Goal: Find specific page/section: Find specific page/section

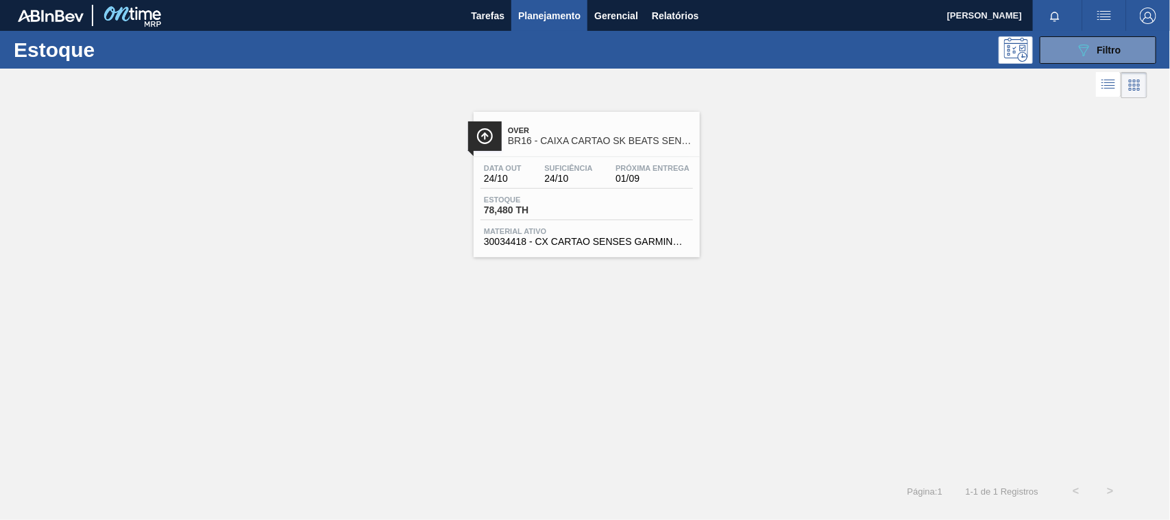
click at [1067, 63] on div "Estoque 089F7B8B-B2A5-4AFE-B5C0-19BA573D28AC Filtro" at bounding box center [585, 50] width 1170 height 38
click at [1061, 58] on button "089F7B8B-B2A5-4AFE-B5C0-19BA573D28AC Filtro" at bounding box center [1098, 49] width 117 height 27
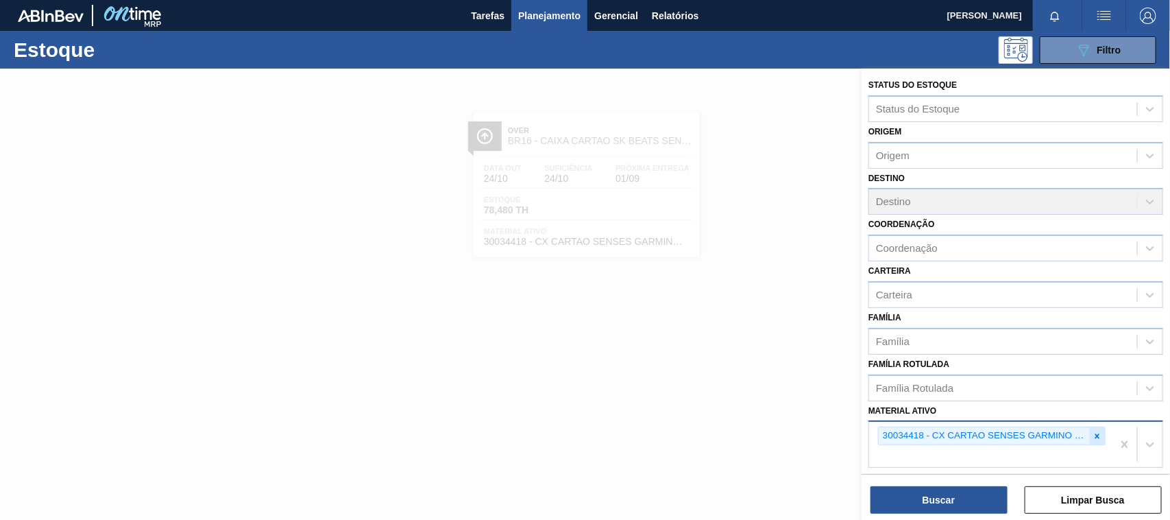
click at [1096, 427] on div at bounding box center [1097, 435] width 15 height 17
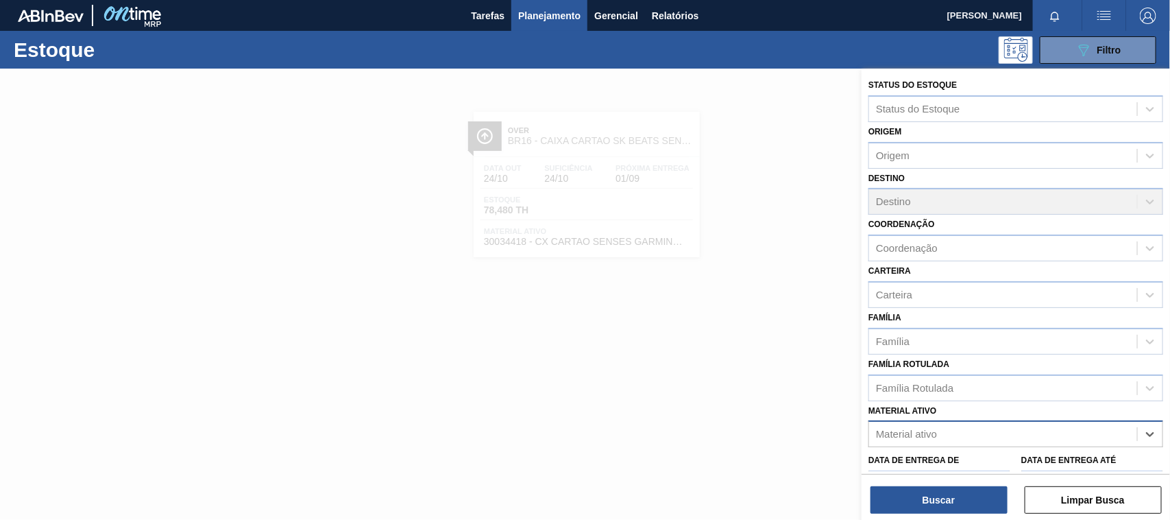
paste ativo "30033730"
type ativo "30033730"
click at [975, 453] on div "30033730 - CX CARTAO GT 269ML LN C6 NIV25" at bounding box center [1016, 468] width 295 height 31
click at [935, 459] on div "30033730 - CX CARTAO GT 269ML LN C6 NIV25" at bounding box center [1016, 467] width 295 height 25
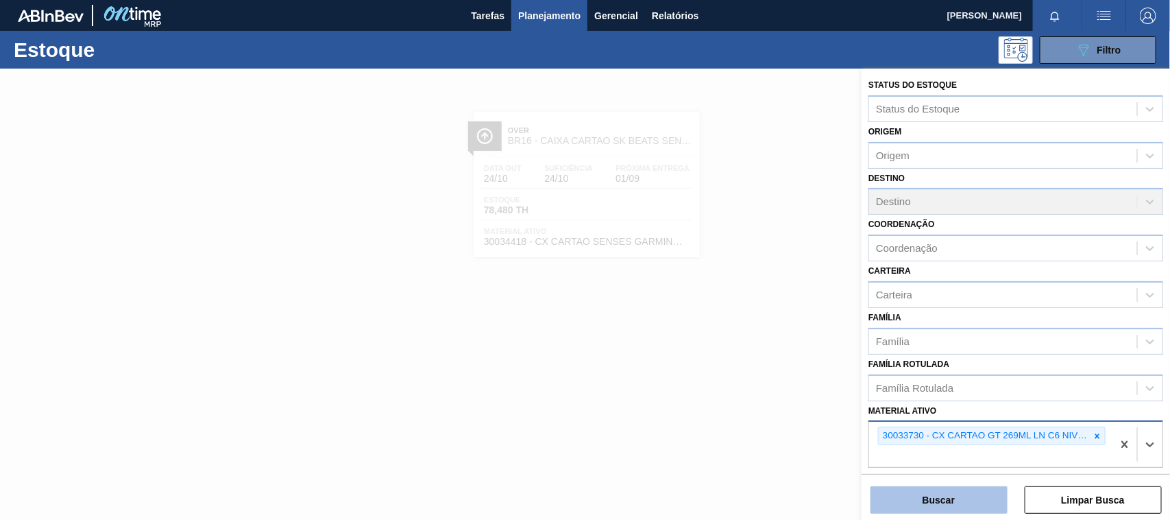
click at [931, 496] on button "Buscar" at bounding box center [939, 499] width 137 height 27
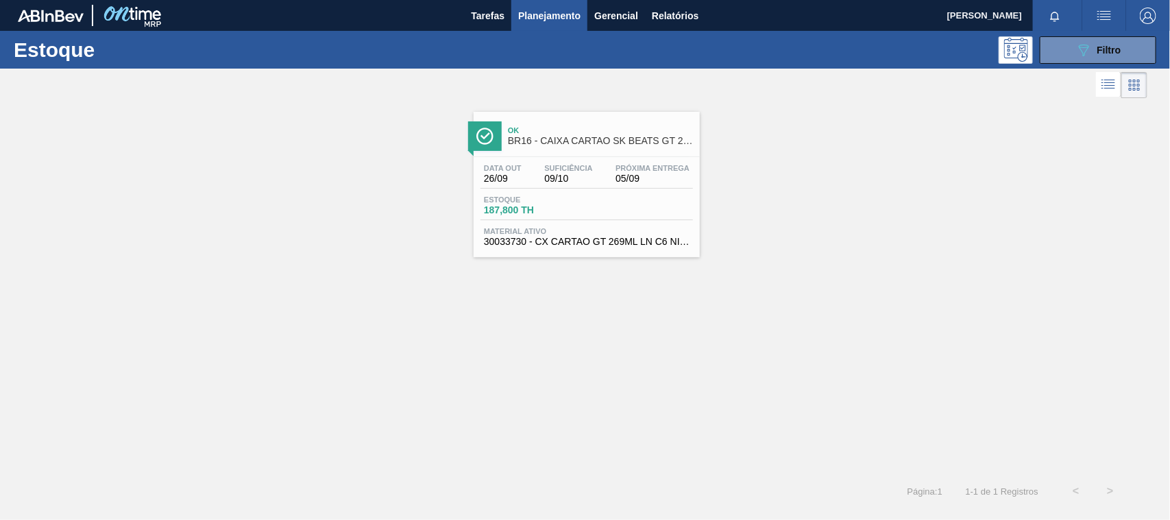
click at [612, 220] on div "Estoque 187,800 TH" at bounding box center [587, 207] width 213 height 25
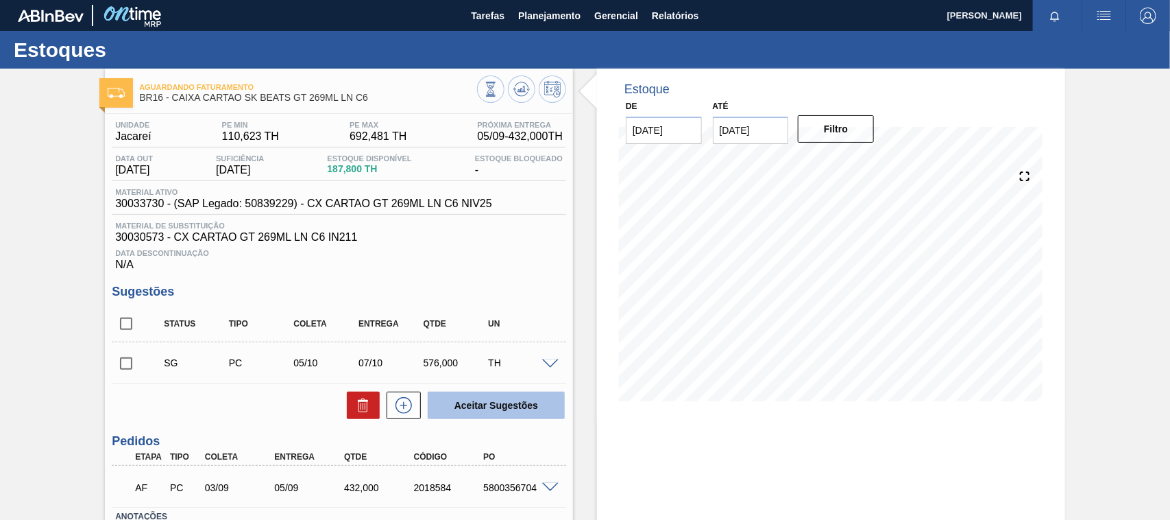
scroll to position [86, 0]
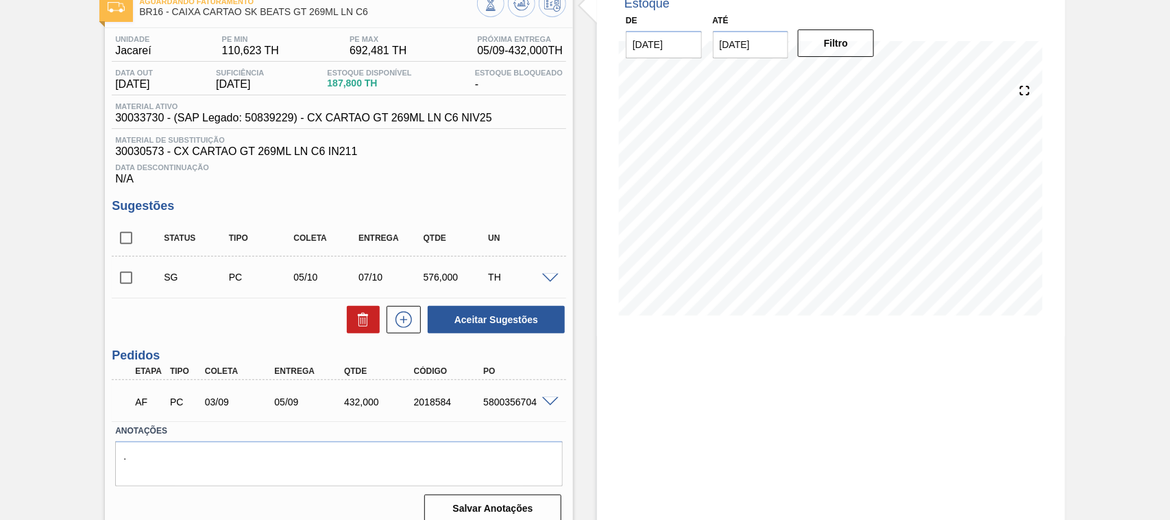
click at [498, 402] on div "5800356704" at bounding box center [518, 401] width 77 height 11
copy div "5800356704"
click at [546, 405] on span at bounding box center [550, 402] width 16 height 10
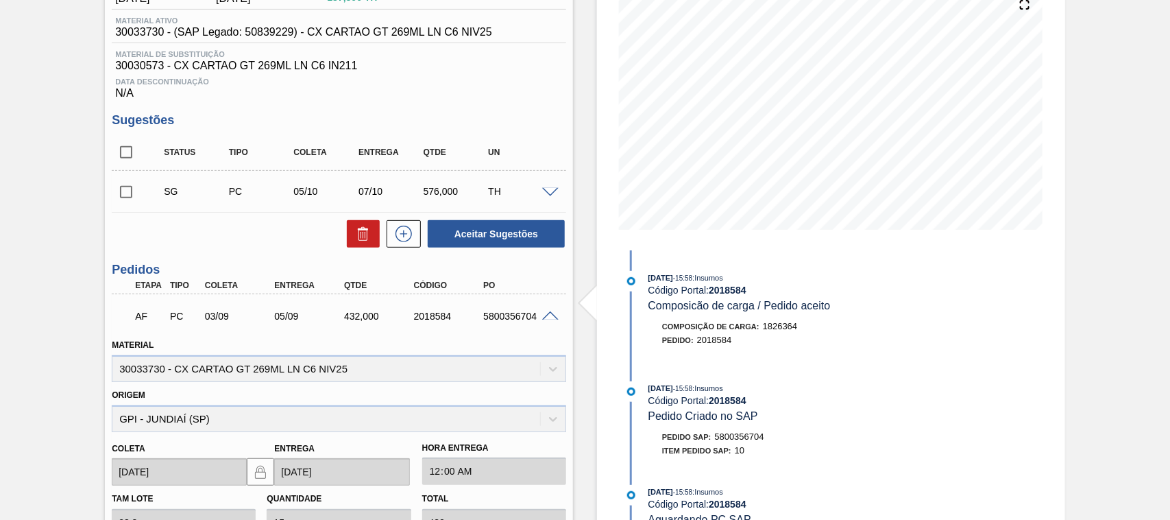
scroll to position [0, 0]
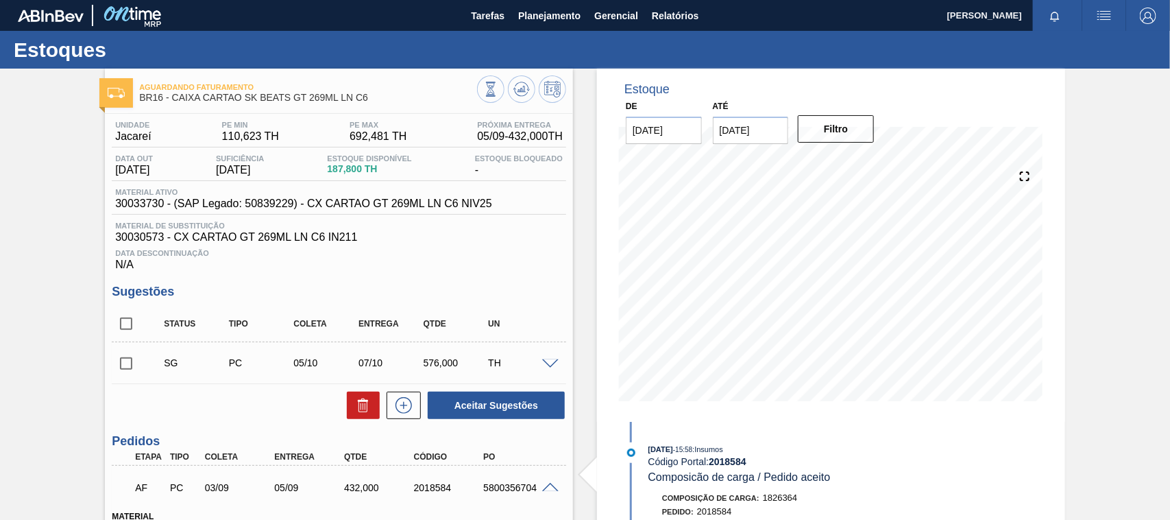
click at [573, 31] on div "Estoques" at bounding box center [585, 50] width 1170 height 38
click at [542, 14] on span "Planejamento" at bounding box center [549, 16] width 62 height 16
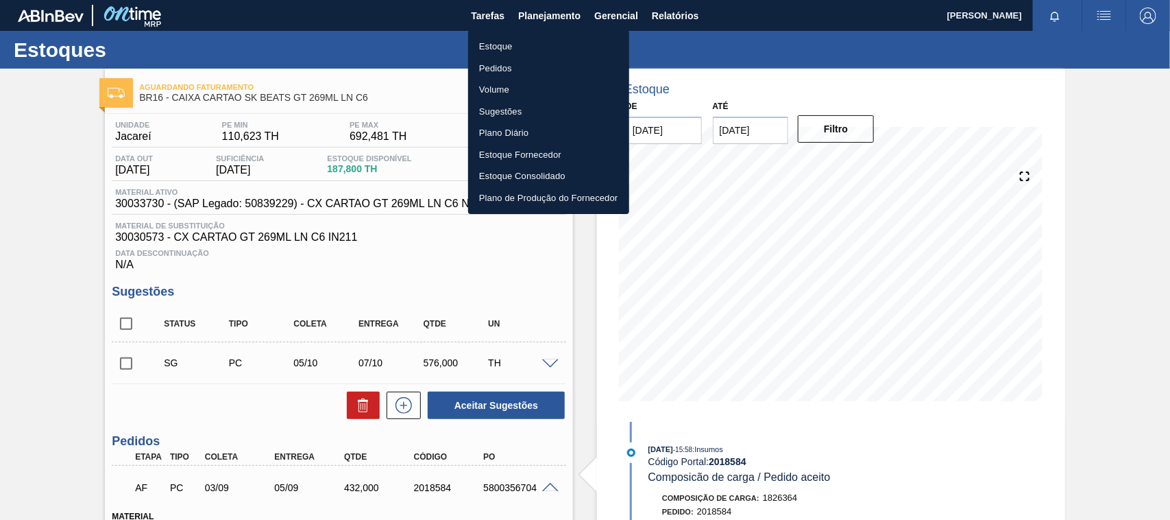
click at [494, 45] on li "Estoque" at bounding box center [548, 47] width 161 height 22
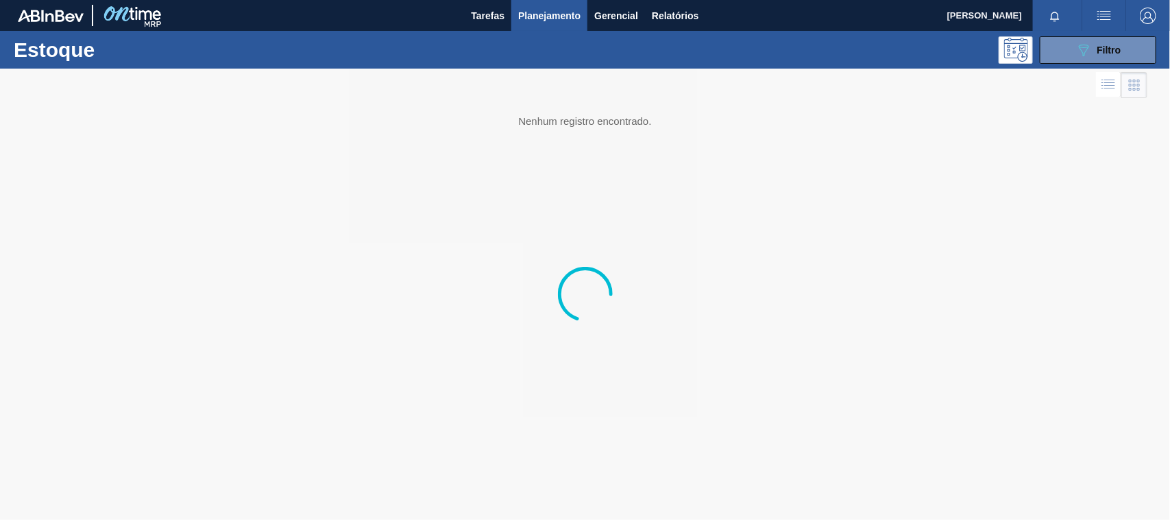
drag, startPoint x: 1092, startPoint y: 49, endPoint x: 1092, endPoint y: 70, distance: 21.3
click at [1092, 49] on div "089F7B8B-B2A5-4AFE-B5C0-19BA573D28AC Filtro" at bounding box center [1099, 50] width 46 height 16
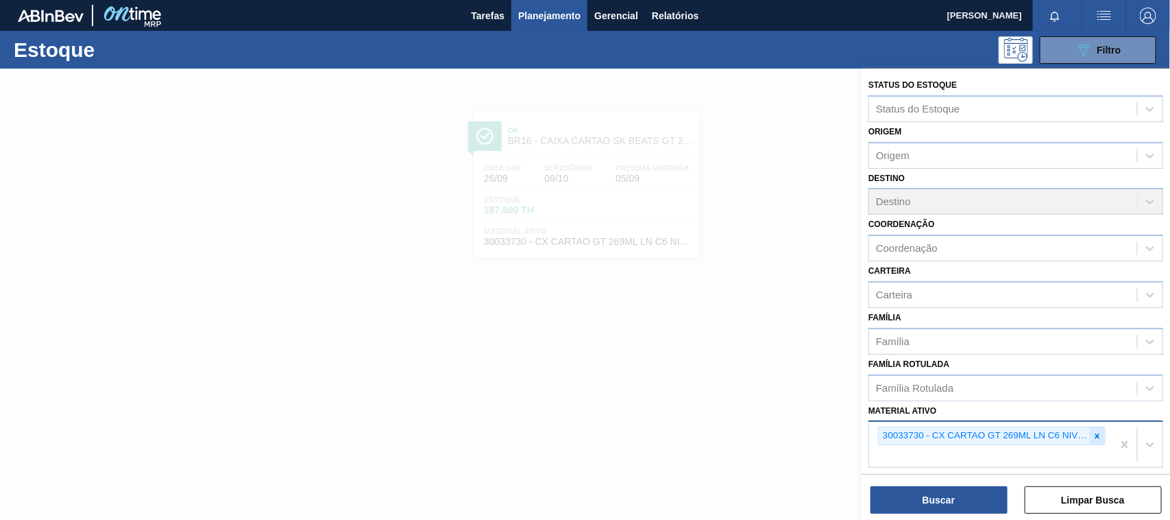
click at [1097, 427] on div at bounding box center [1097, 435] width 15 height 17
paste ativo "30034180"
type ativo "30034180"
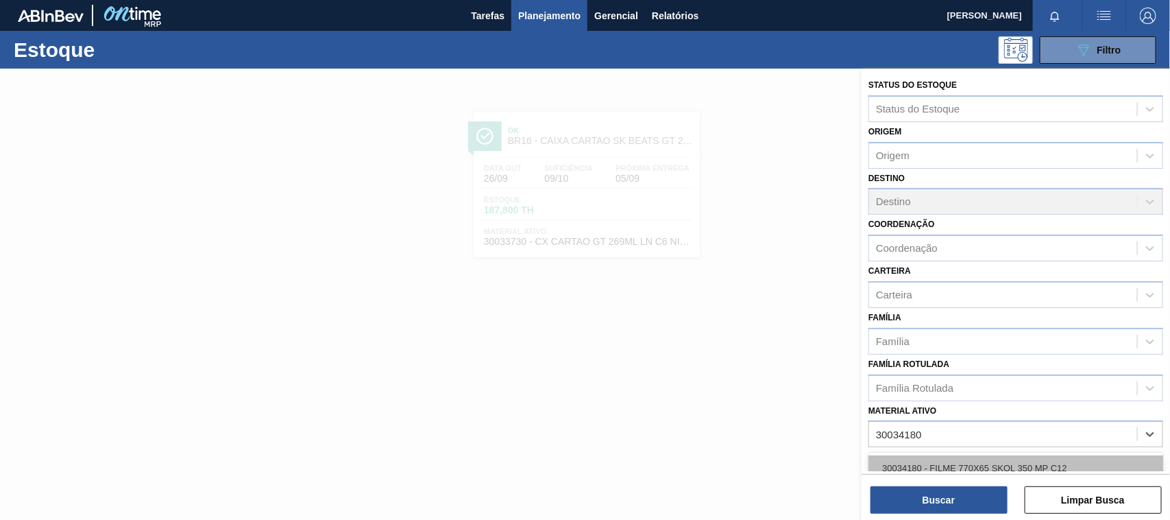
click at [950, 455] on div "30034180 - FILME 770X65 SKOL 350 MP C12" at bounding box center [1016, 467] width 295 height 25
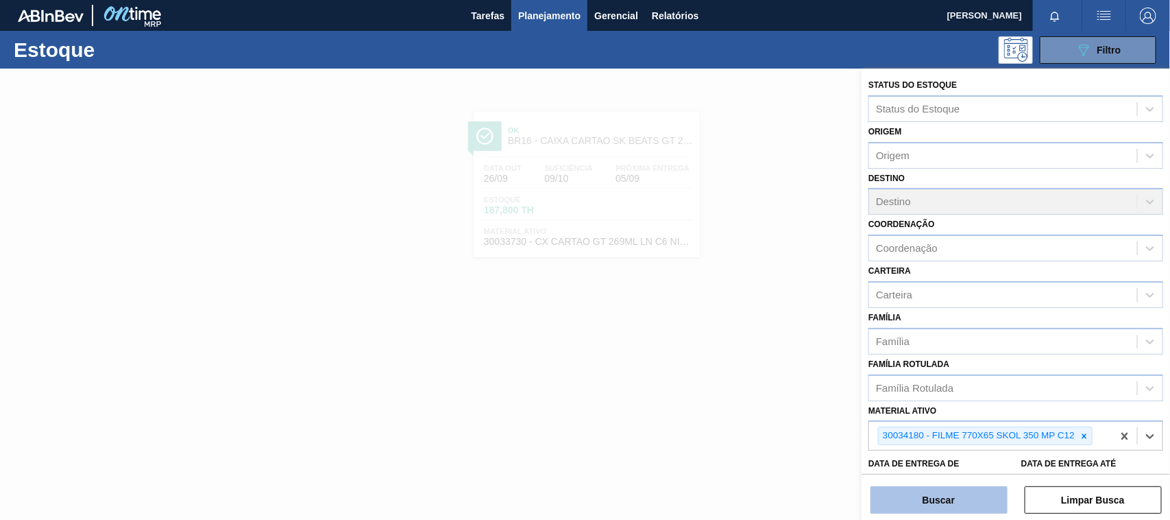
click at [953, 488] on button "Buscar" at bounding box center [939, 499] width 137 height 27
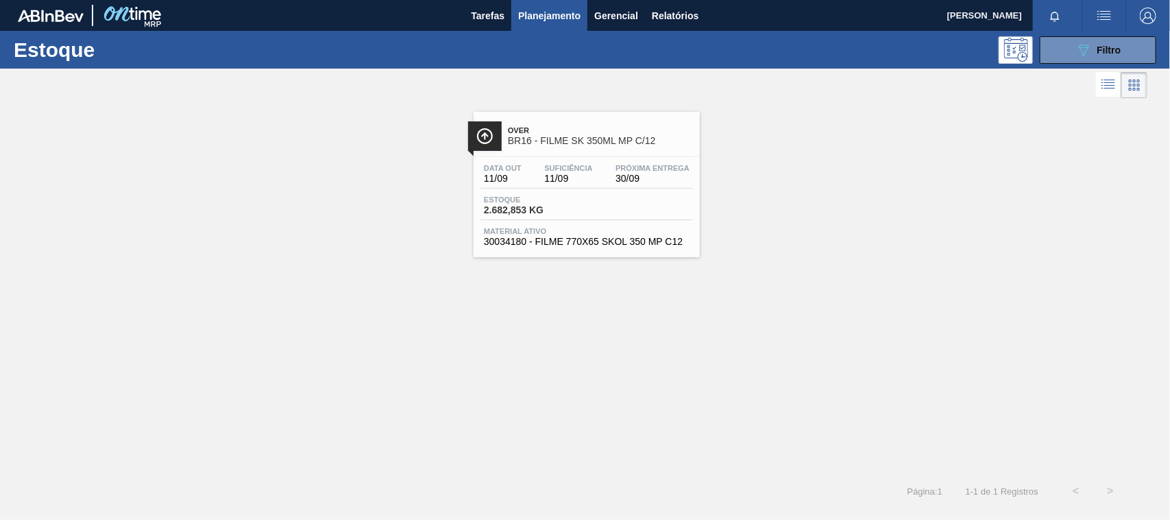
click at [651, 238] on span "30034180 - FILME 770X65 SKOL 350 MP C12" at bounding box center [587, 242] width 206 height 10
